Goal: Entertainment & Leisure: Consume media (video, audio)

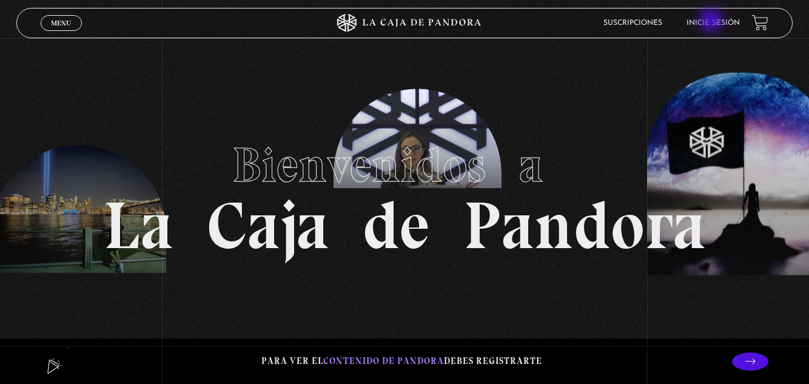
click at [712, 22] on link "Inicie sesión" at bounding box center [713, 22] width 53 height 7
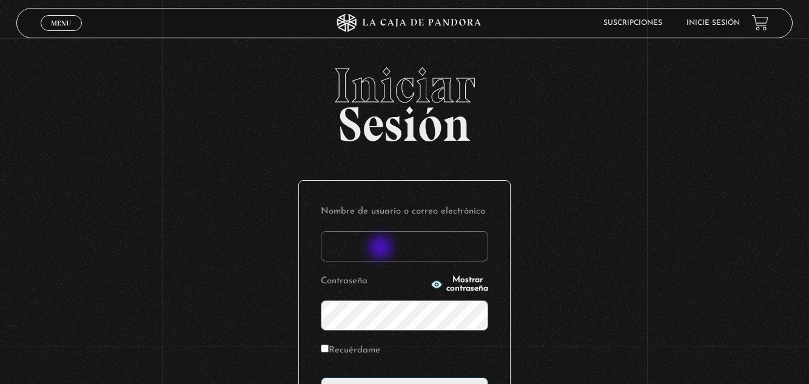
click at [382, 249] on input "Nombre de usuario o correo electrónico" at bounding box center [404, 246] width 167 height 30
type input "Suesquivel"
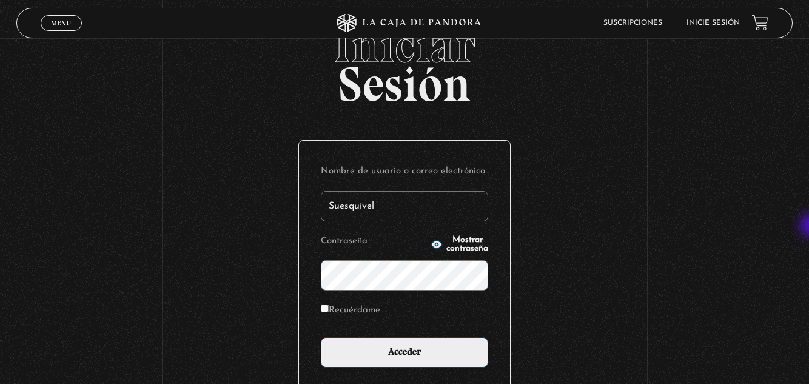
scroll to position [41, 0]
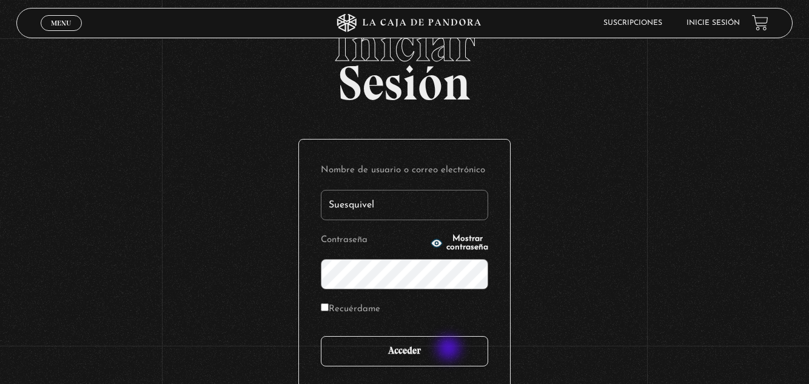
click at [450, 349] on input "Acceder" at bounding box center [404, 351] width 167 height 30
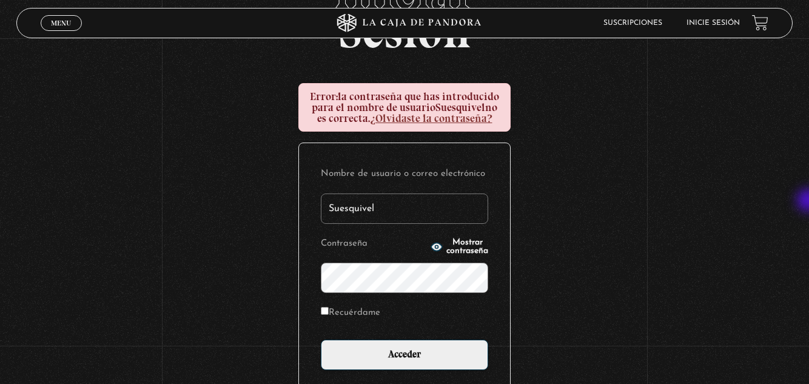
scroll to position [101, 0]
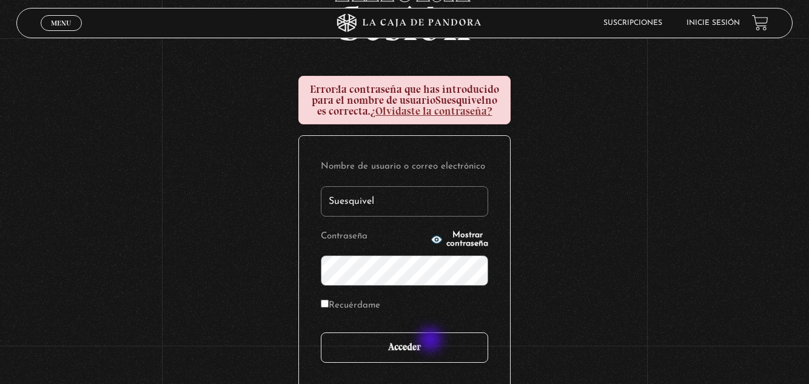
click at [432, 341] on input "Acceder" at bounding box center [404, 347] width 167 height 30
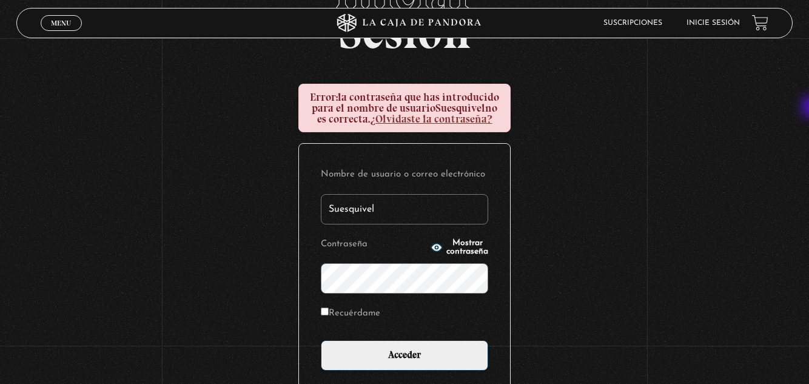
scroll to position [100, 0]
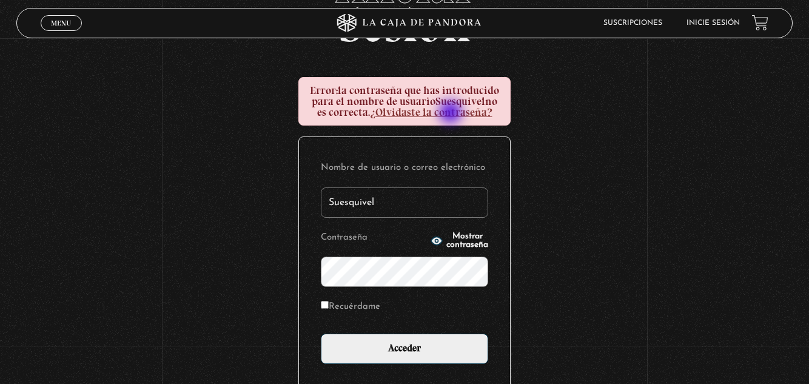
click at [452, 113] on link "¿Olvidaste la contraseña?" at bounding box center [431, 112] width 123 height 13
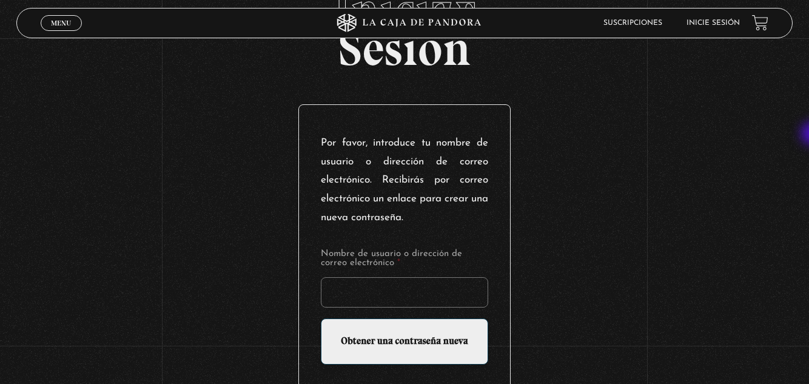
scroll to position [75, 0]
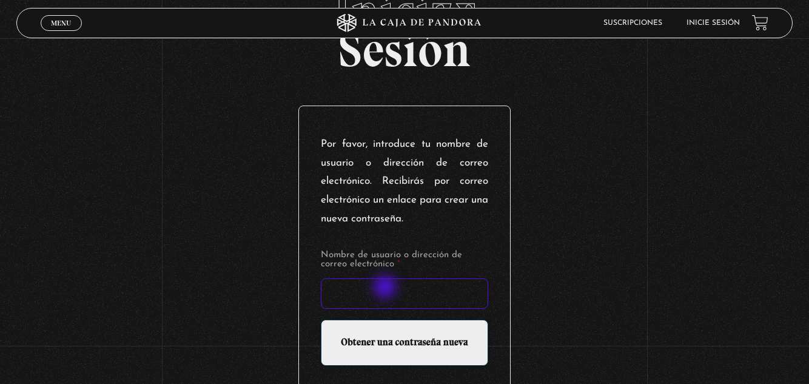
click at [386, 289] on input "Nombre de usuario o dirección de correo electrónico *" at bounding box center [404, 293] width 167 height 30
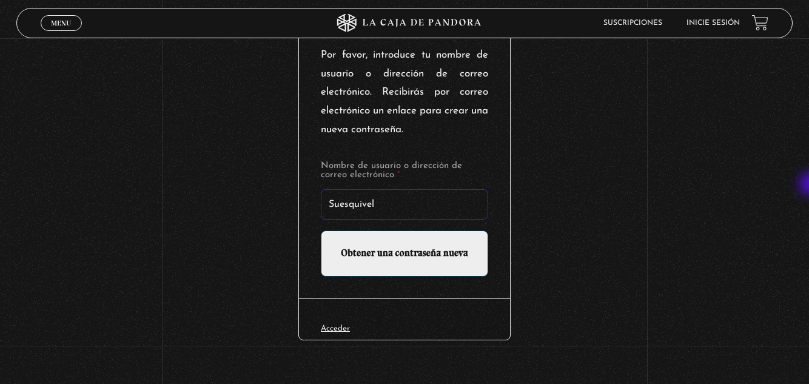
scroll to position [171, 0]
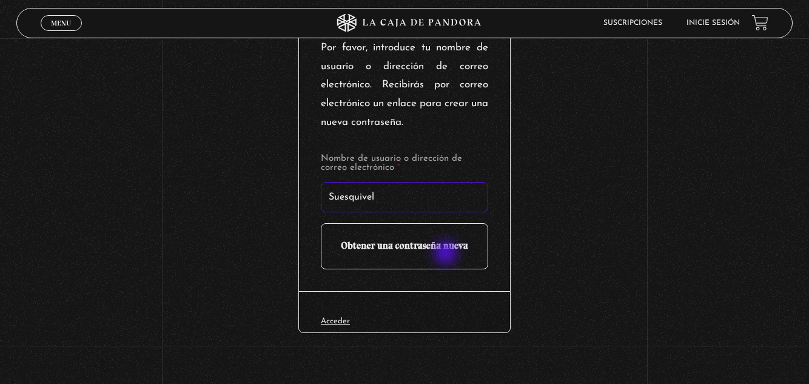
type input "Suesquivel"
click at [447, 254] on input "Obtener una contraseña nueva" at bounding box center [404, 246] width 167 height 46
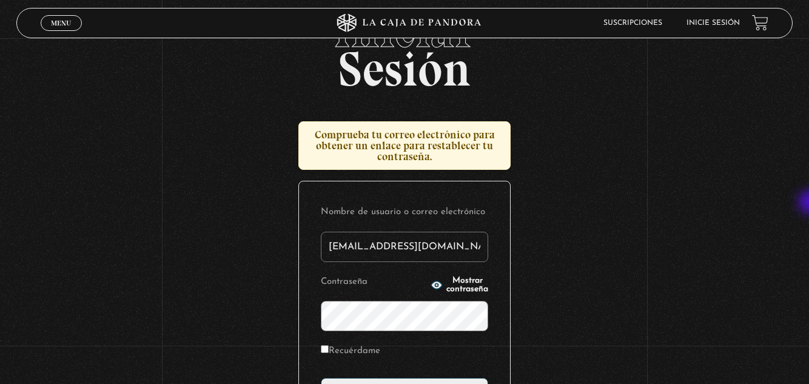
scroll to position [59, 0]
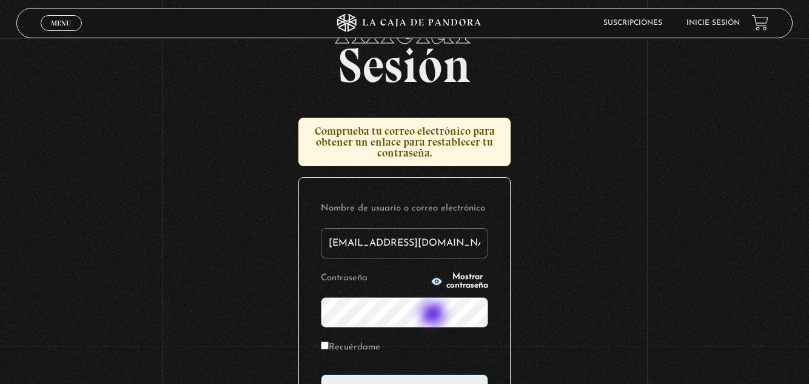
type input "esquivelsusan@gmail.com"
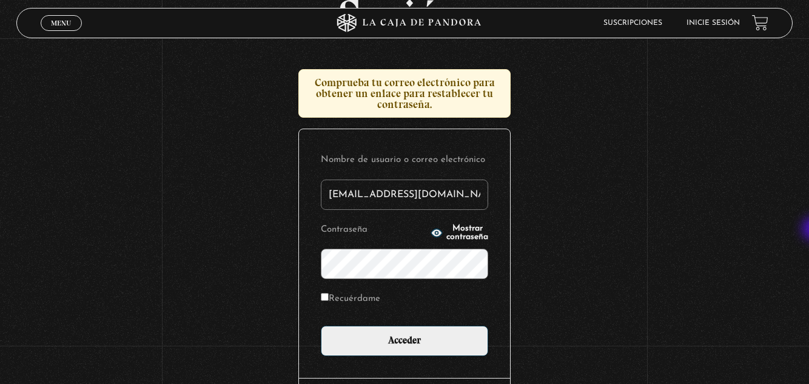
scroll to position [112, 0]
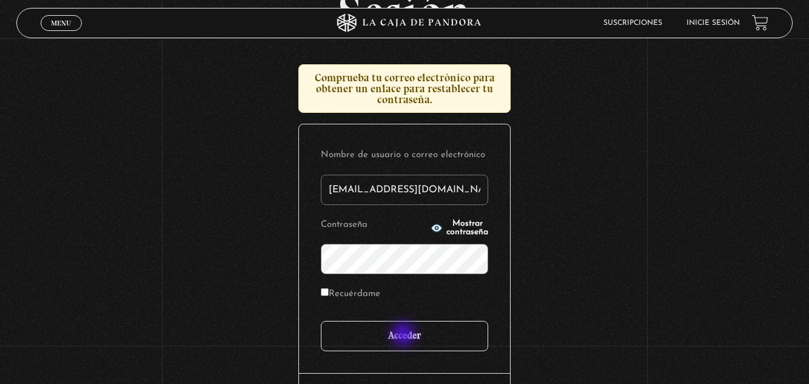
click at [405, 336] on input "Acceder" at bounding box center [404, 336] width 167 height 30
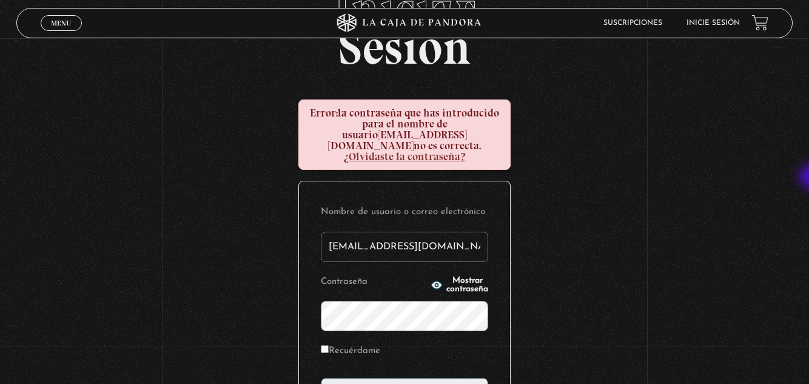
scroll to position [107, 0]
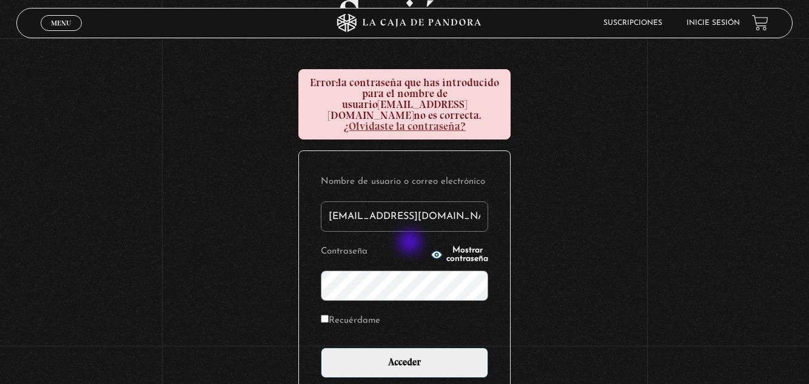
click at [431, 251] on icon "button" at bounding box center [436, 255] width 11 height 8
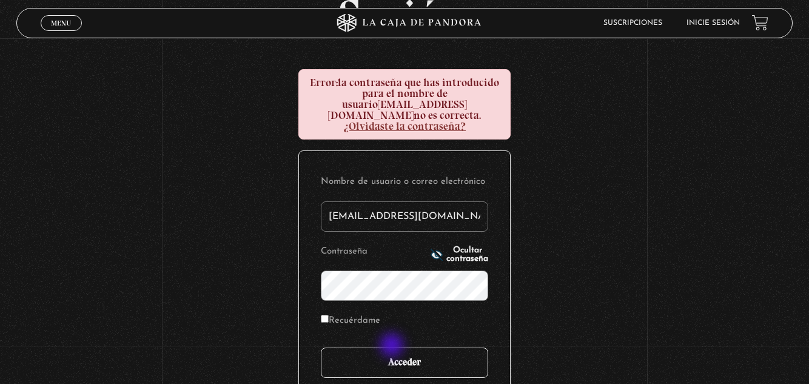
click at [393, 348] on input "Acceder" at bounding box center [404, 363] width 167 height 30
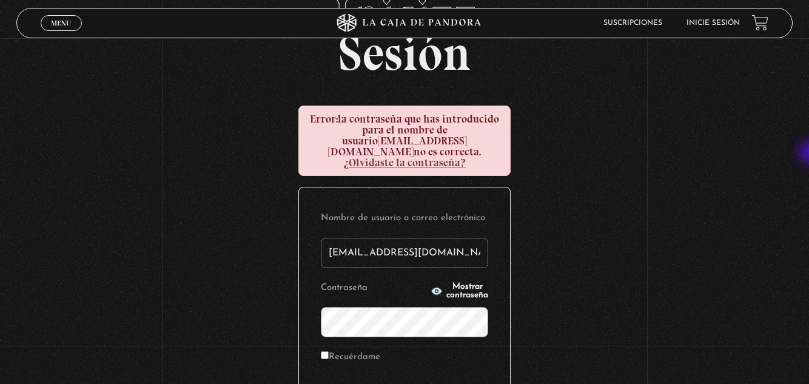
scroll to position [86, 0]
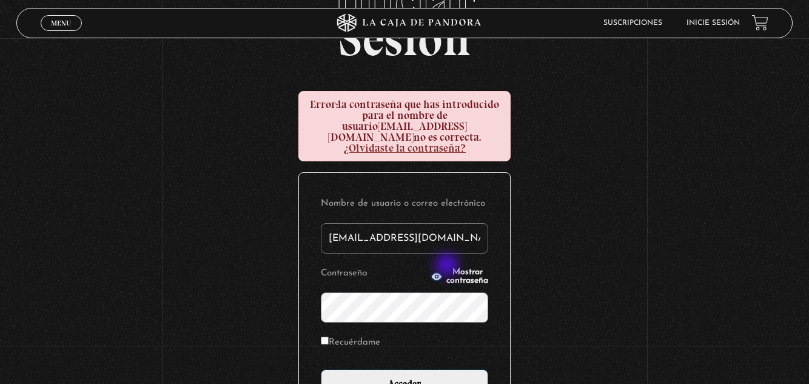
click at [448, 268] on span "Mostrar contraseña" at bounding box center [468, 276] width 42 height 17
click at [411, 373] on input "Acceder" at bounding box center [404, 385] width 167 height 30
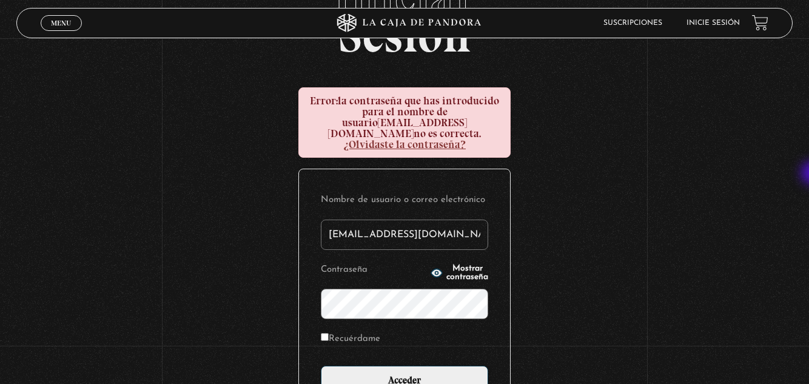
scroll to position [175, 0]
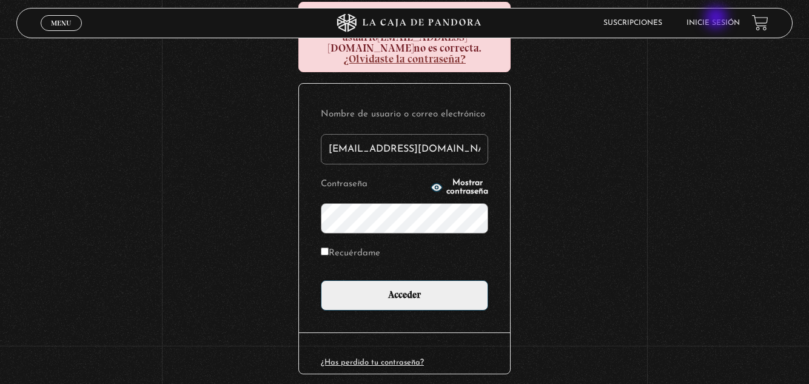
click at [718, 19] on li "Inicie sesión" at bounding box center [713, 22] width 53 height 19
click at [716, 23] on link "Inicie sesión" at bounding box center [713, 22] width 53 height 7
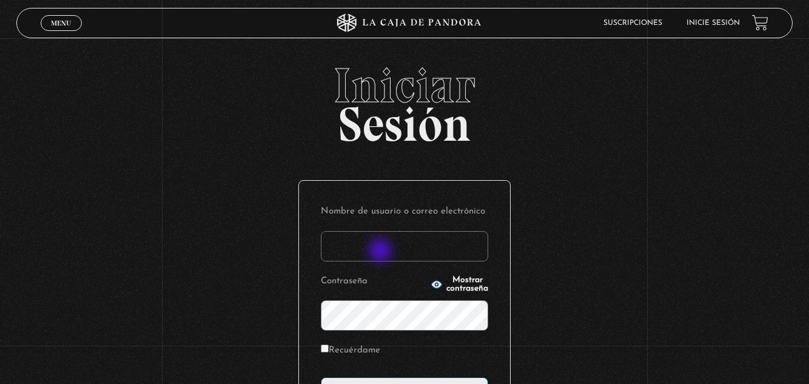
click at [382, 252] on input "Nombre de usuario o correo electrónico" at bounding box center [404, 246] width 167 height 30
type input "Suesquivel"
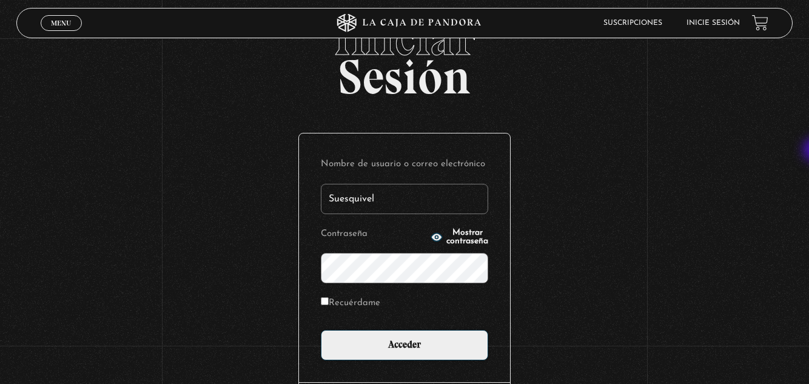
scroll to position [83, 0]
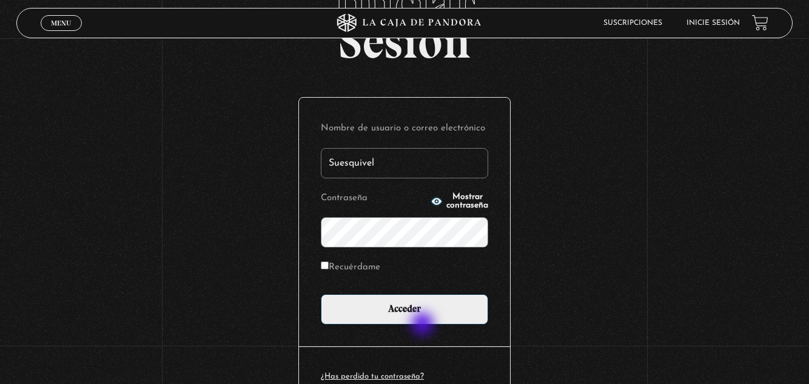
click at [424, 325] on div "Nombre de usuario o correo electrónico Suesquivel Contraseña Mostrar contraseña…" at bounding box center [404, 222] width 211 height 249
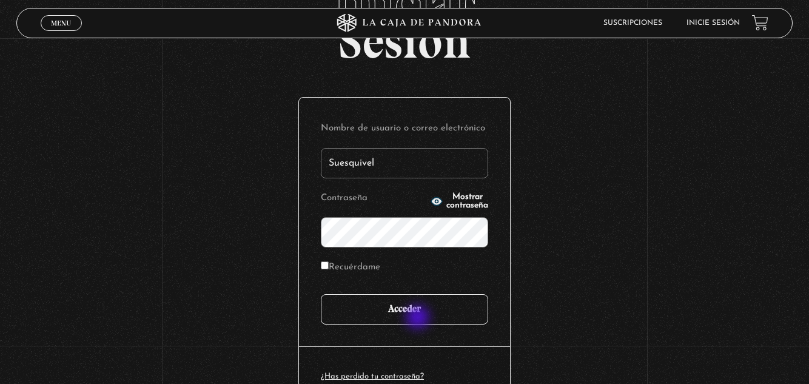
click at [419, 319] on input "Acceder" at bounding box center [404, 309] width 167 height 30
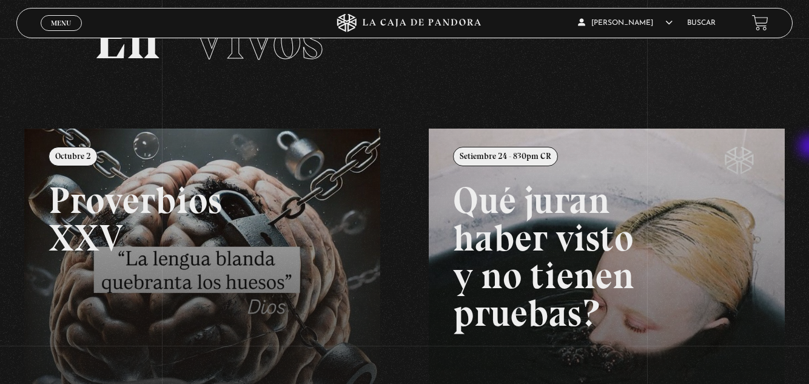
scroll to position [82, 0]
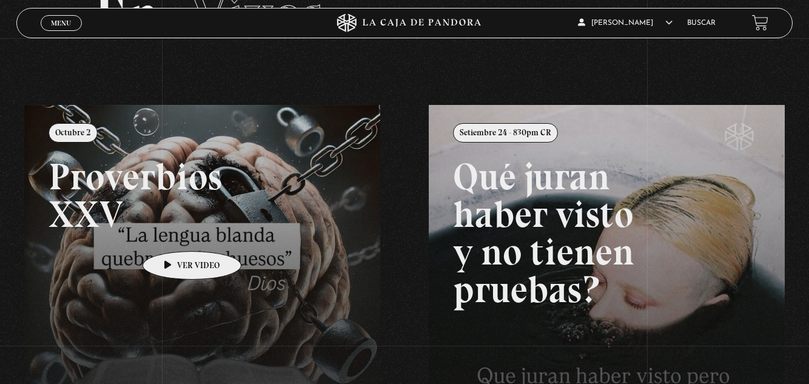
click at [173, 233] on link at bounding box center [428, 297] width 809 height 384
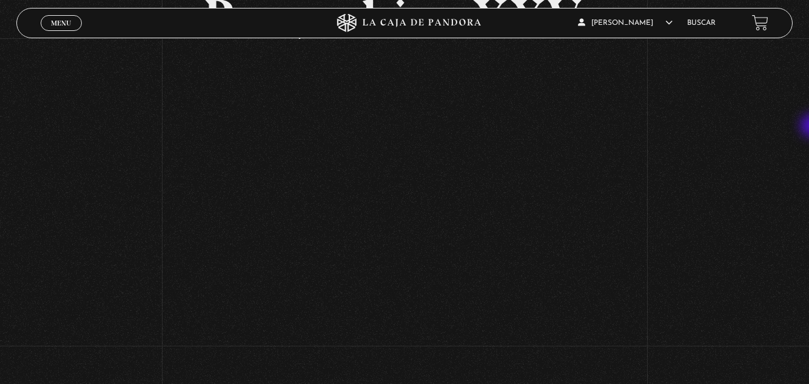
scroll to position [78, 0]
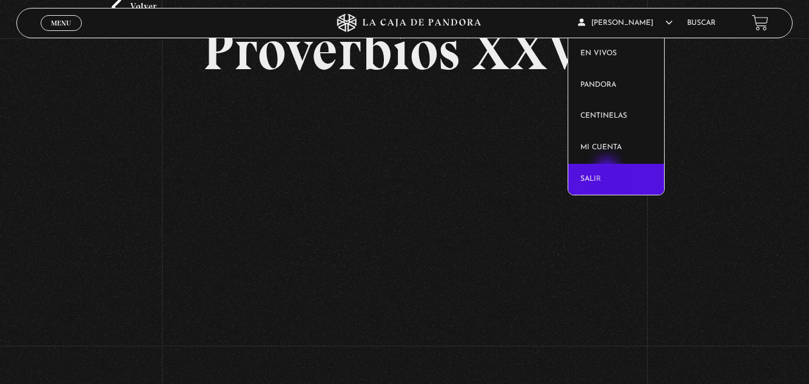
click at [609, 170] on link "Salir" at bounding box center [617, 180] width 96 height 32
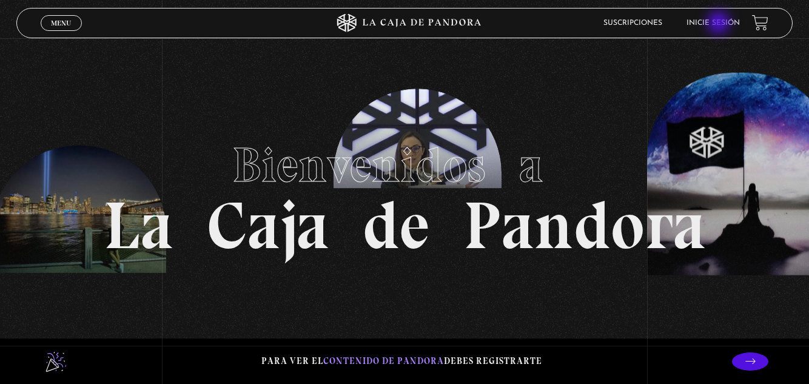
click at [720, 24] on link "Inicie sesión" at bounding box center [713, 22] width 53 height 7
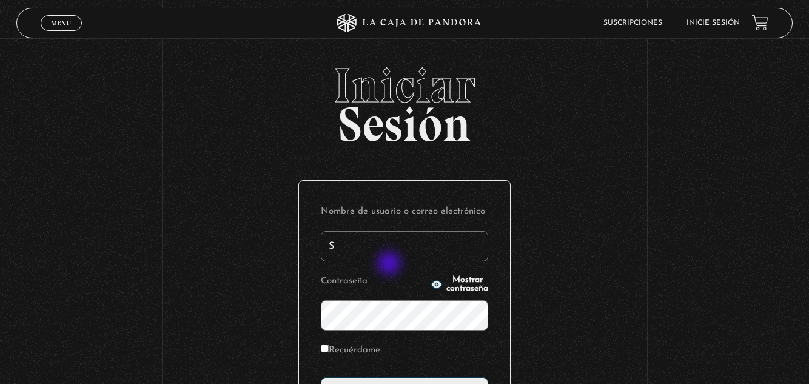
type input "Suesquivel"
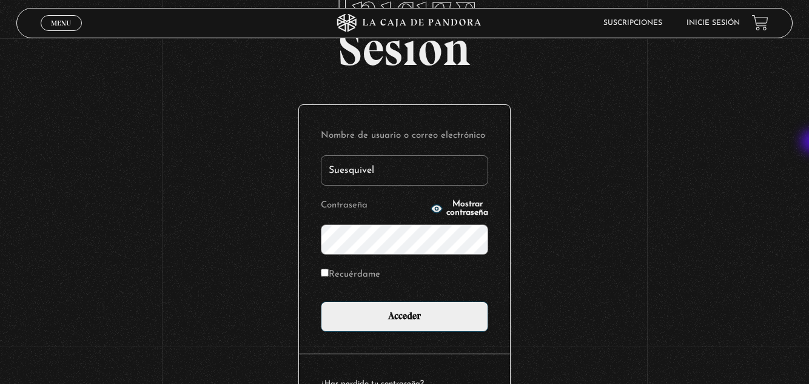
scroll to position [120, 0]
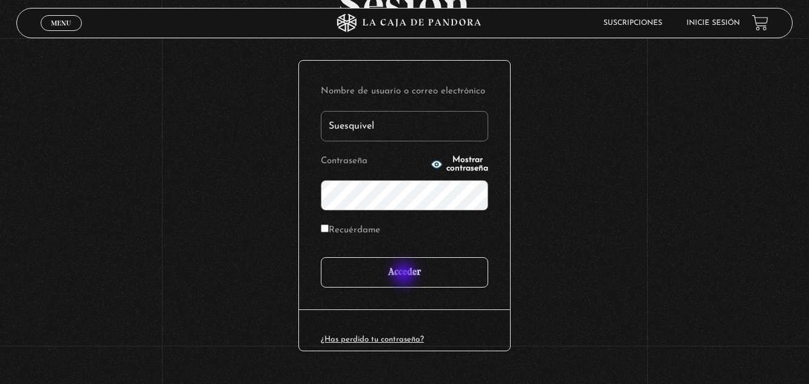
click at [405, 275] on input "Acceder" at bounding box center [404, 272] width 167 height 30
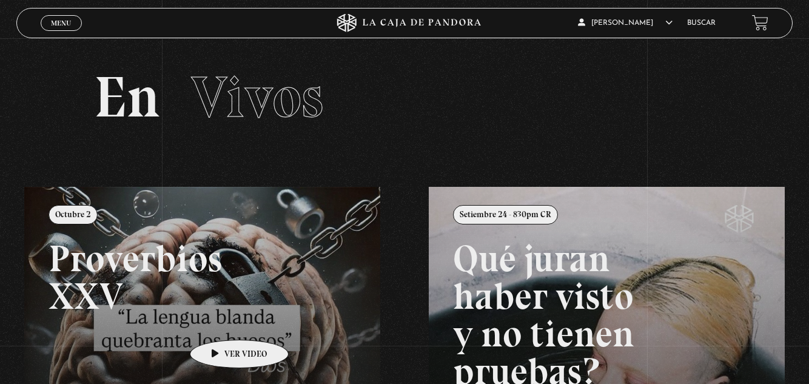
click at [220, 322] on link at bounding box center [428, 379] width 809 height 384
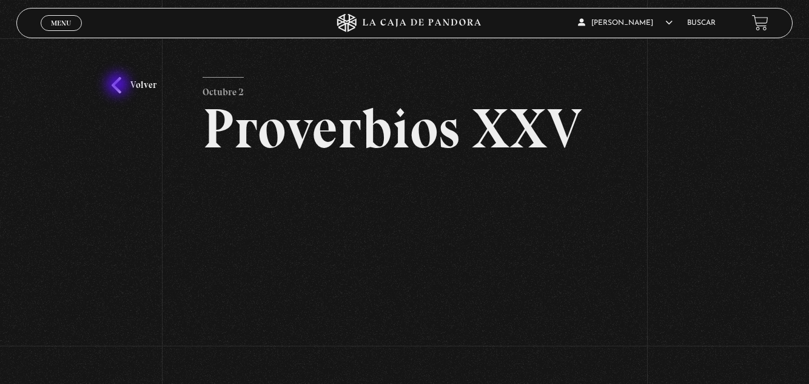
click at [119, 86] on link "Volver" at bounding box center [134, 85] width 45 height 16
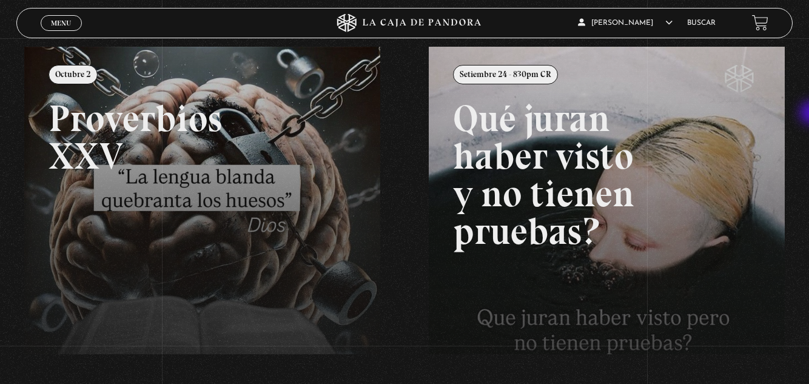
scroll to position [141, 0]
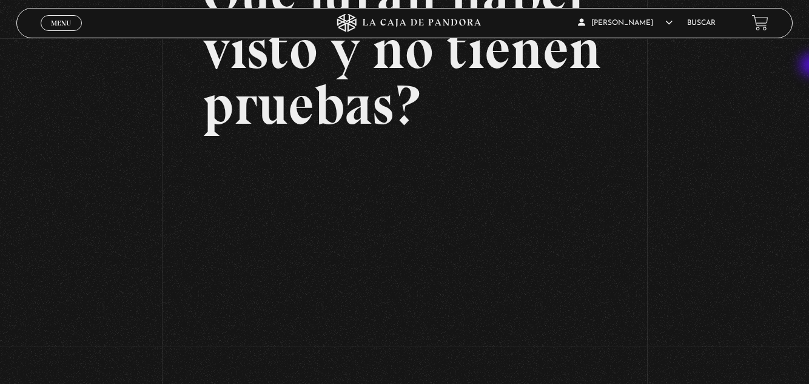
scroll to position [186, 0]
